Goal: Navigation & Orientation: Find specific page/section

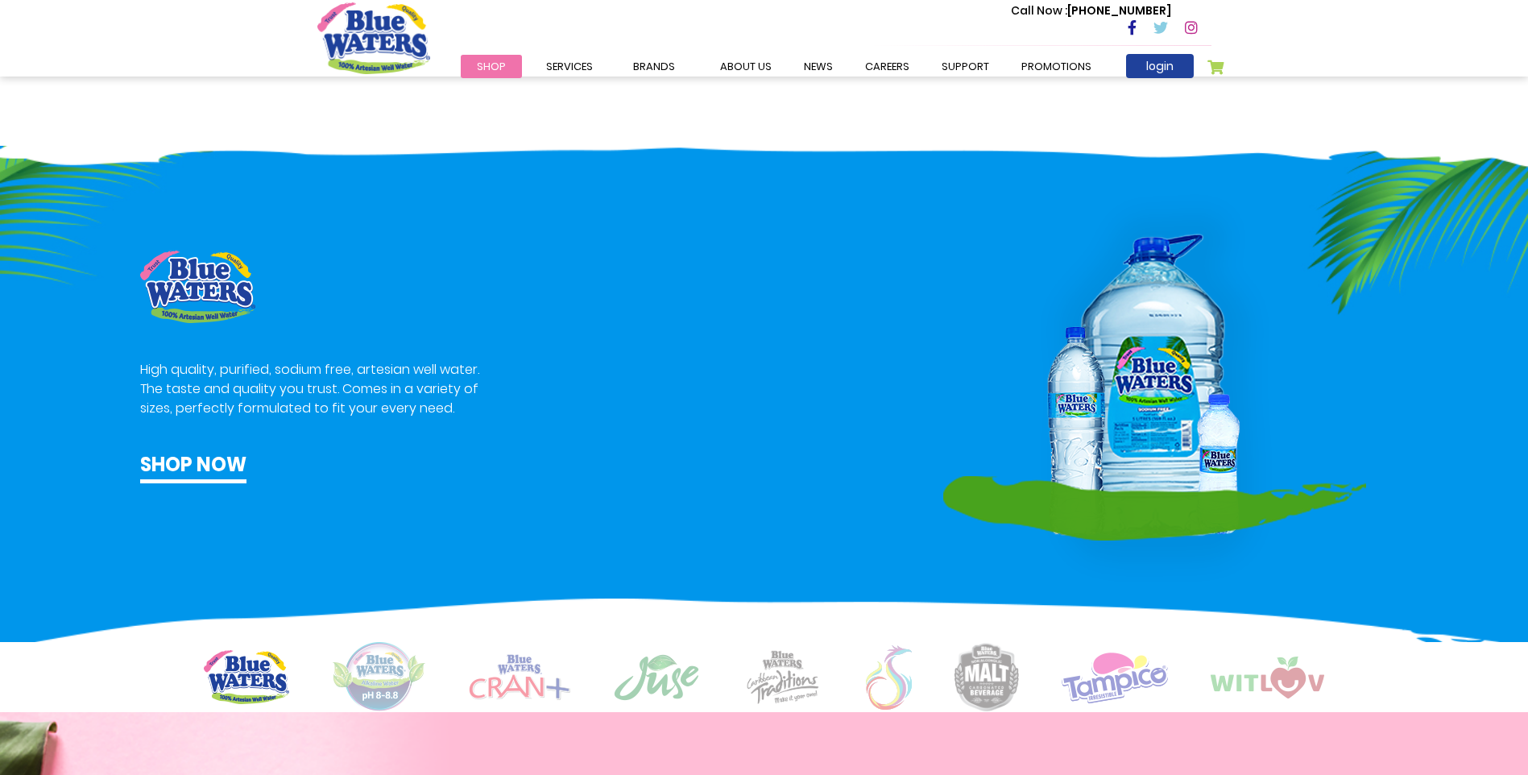
scroll to position [1047, 0]
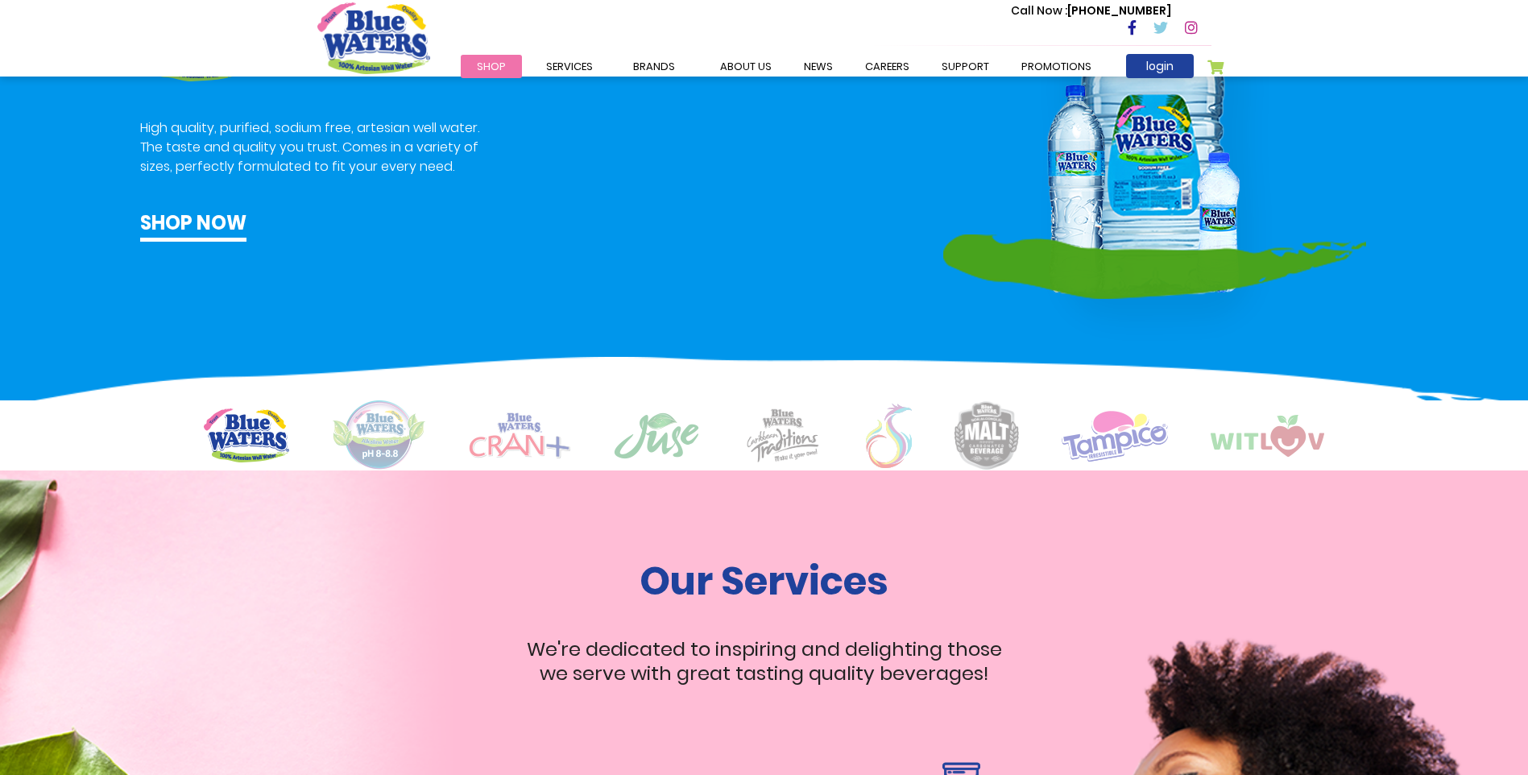
click at [368, 418] on img at bounding box center [379, 435] width 94 height 70
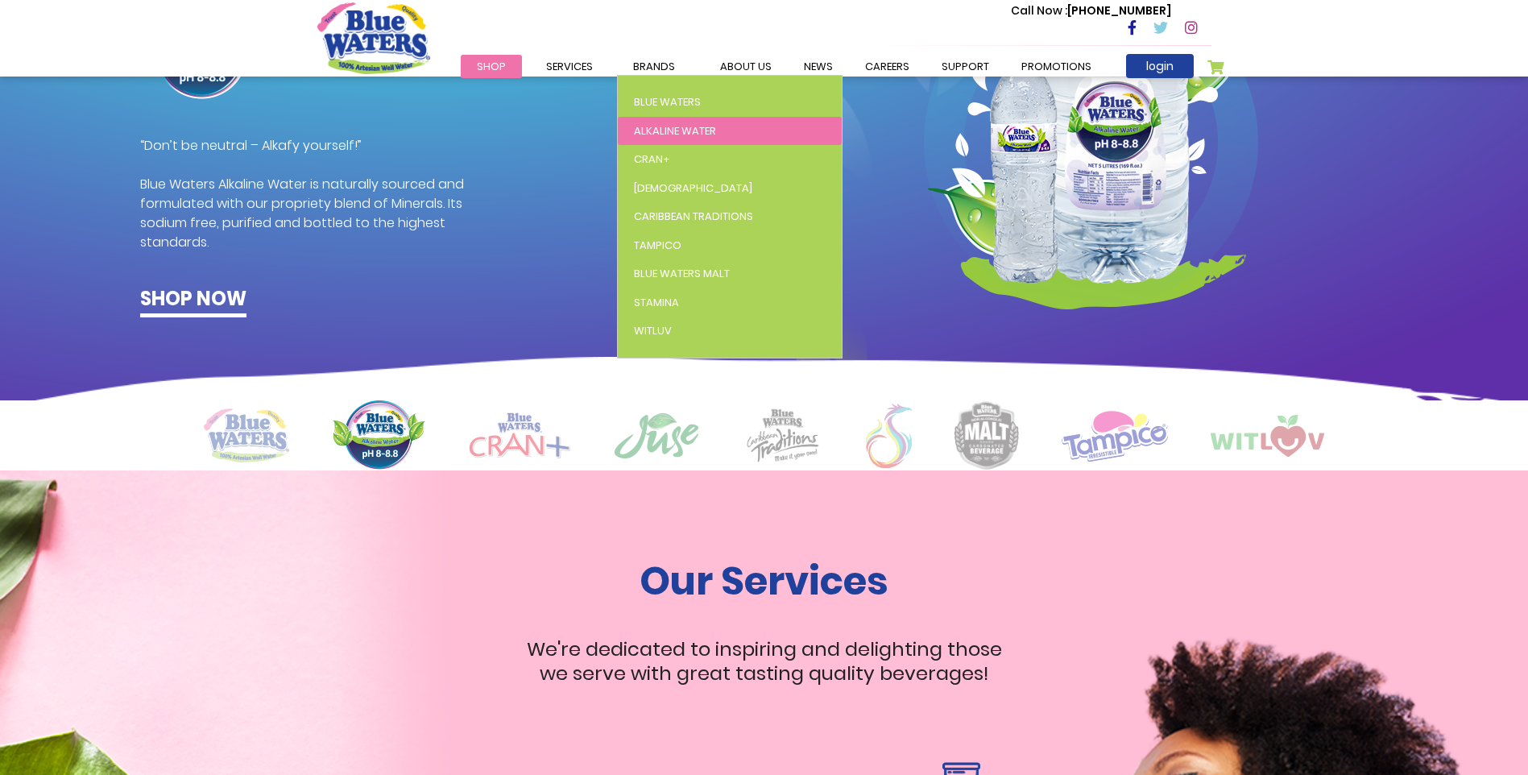
click at [580, 125] on span "Alkaline Water" at bounding box center [675, 130] width 82 height 15
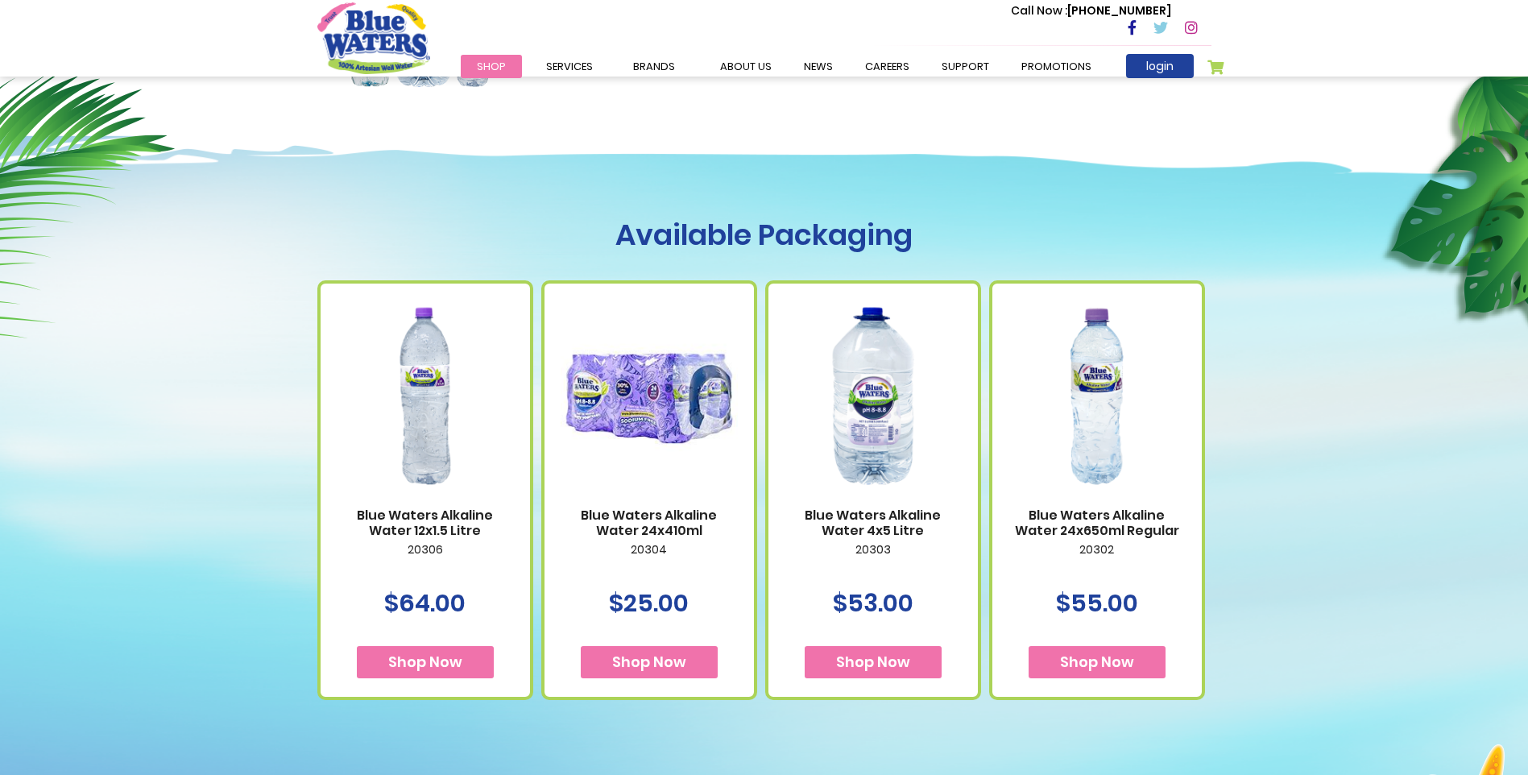
scroll to position [564, 0]
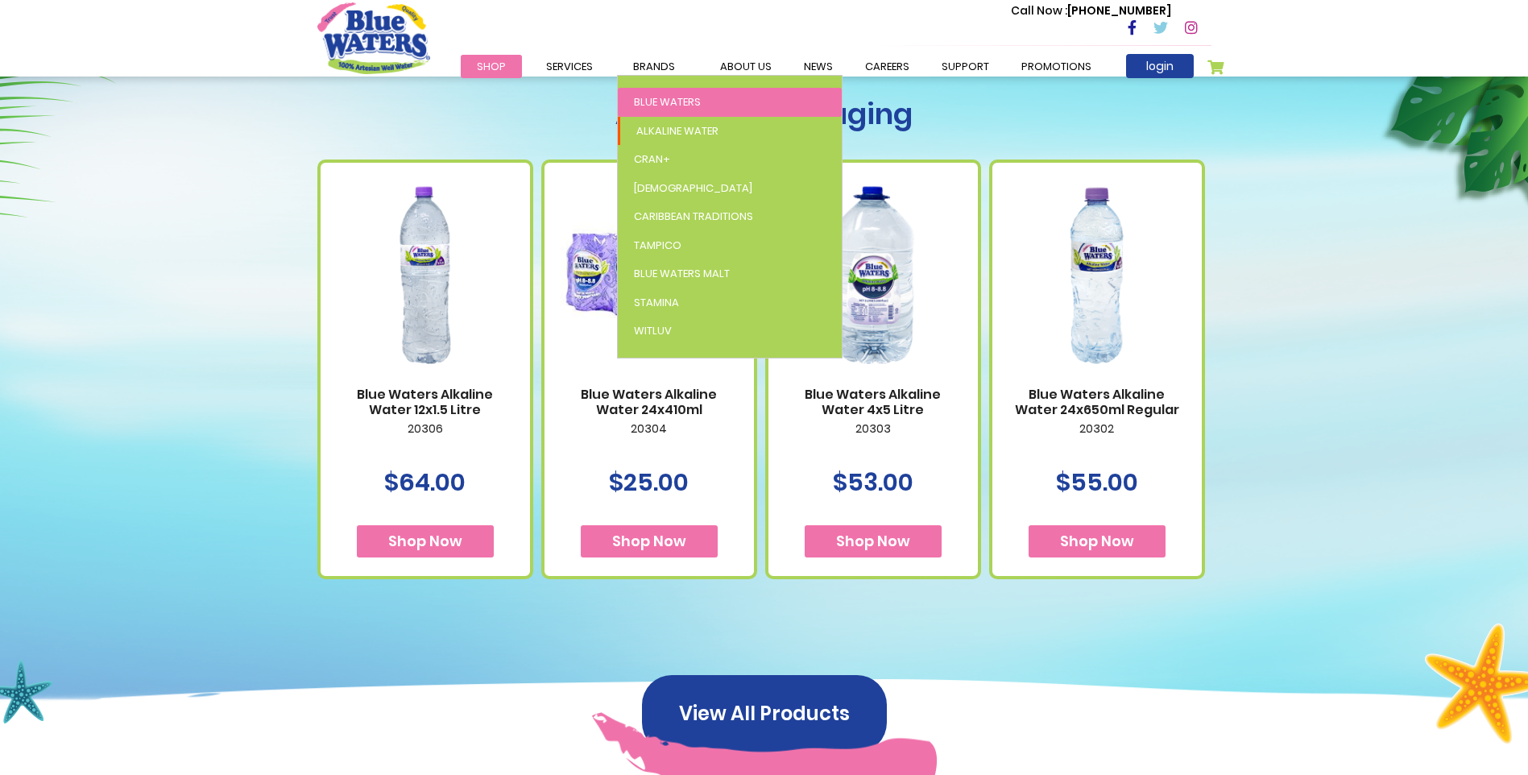
click at [636, 97] on span "Blue Waters" at bounding box center [667, 101] width 67 height 15
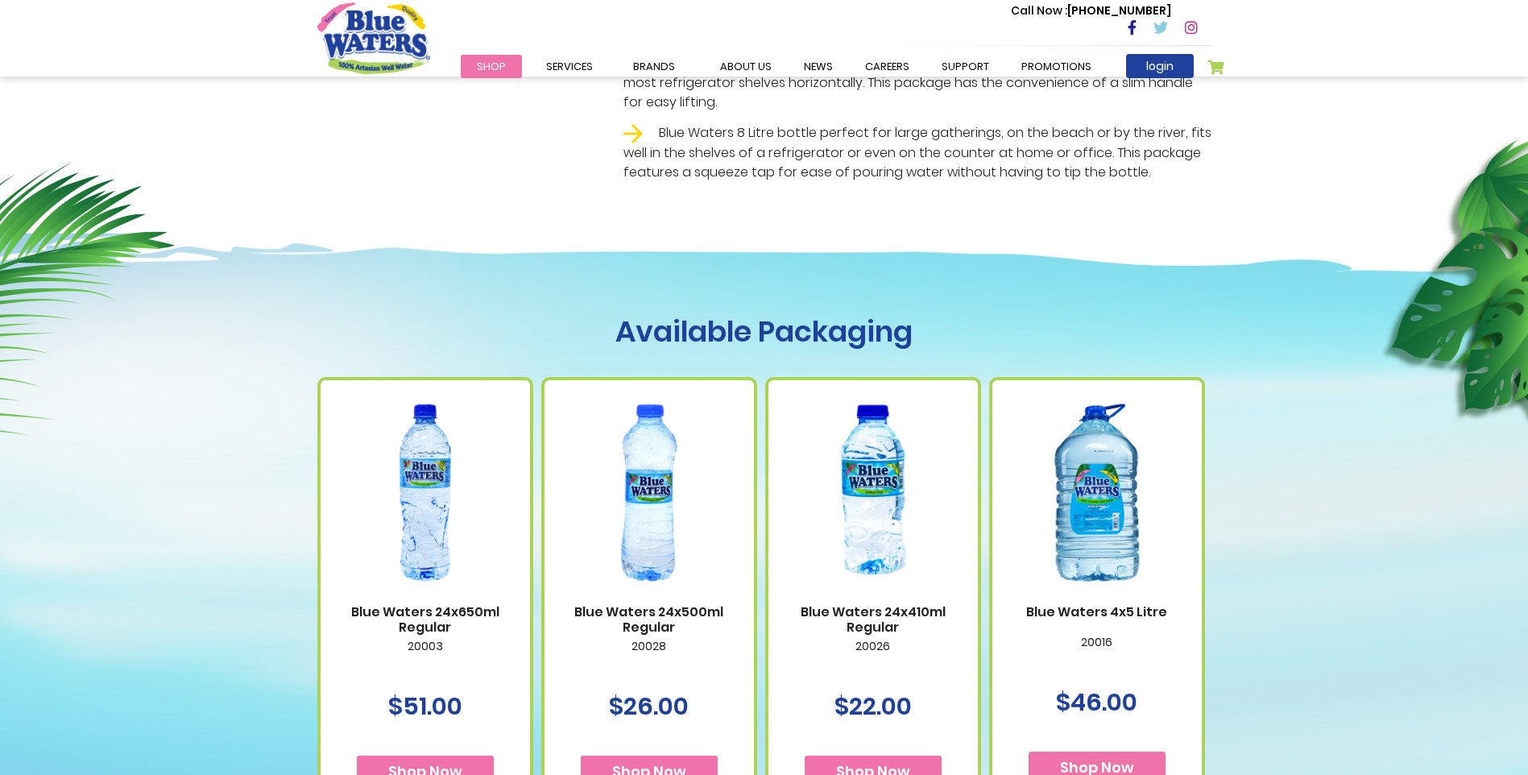
scroll to position [725, 0]
